Goal: Consume media (video, audio): Consume media (video, audio)

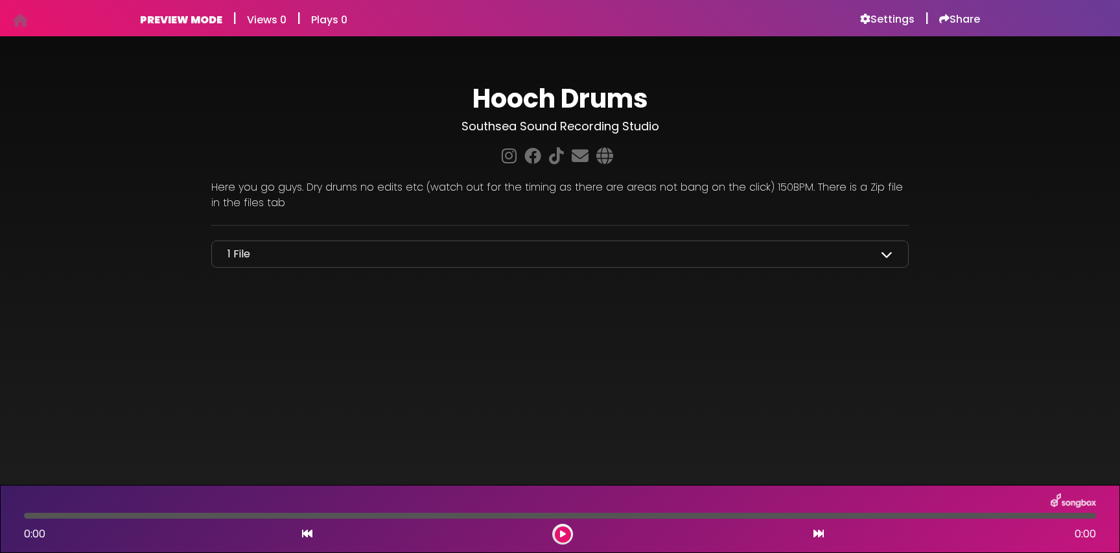
click at [888, 251] on icon at bounding box center [887, 254] width 12 height 12
click at [887, 252] on icon at bounding box center [887, 254] width 12 height 12
click at [891, 257] on icon at bounding box center [887, 254] width 12 height 12
click at [890, 256] on icon at bounding box center [887, 254] width 12 height 12
